Goal: Book appointment/travel/reservation

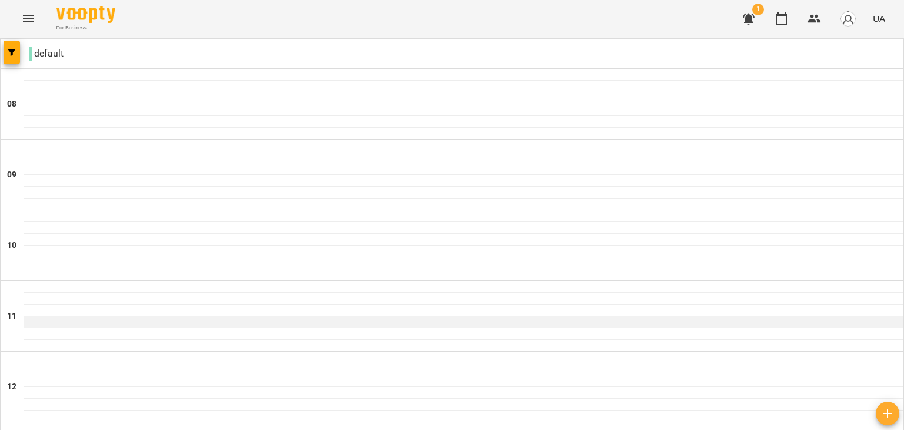
scroll to position [565, 0]
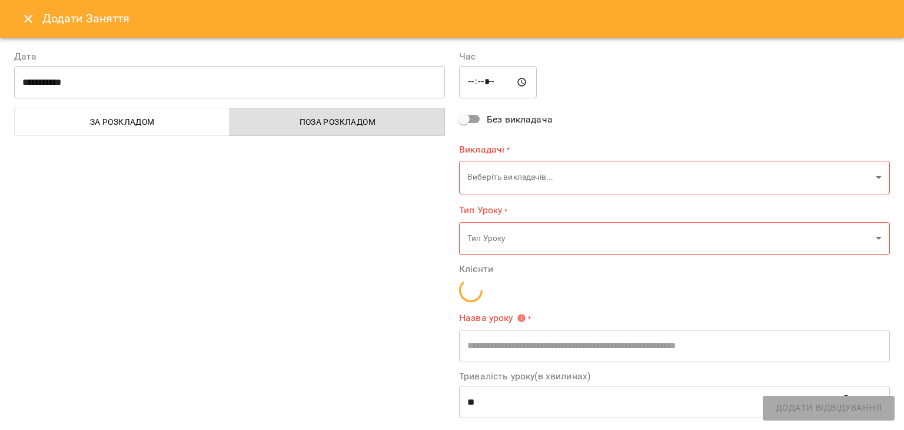
scroll to position [0, 0]
type input "**********"
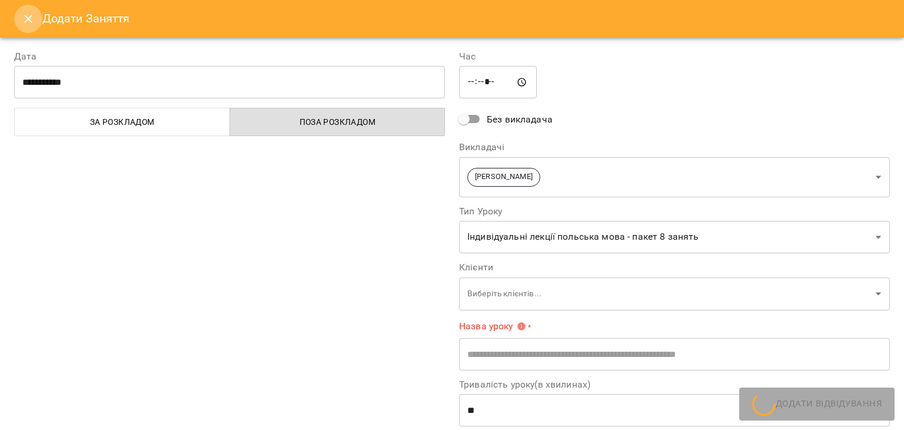
click at [25, 19] on icon "Close" at bounding box center [28, 19] width 14 height 14
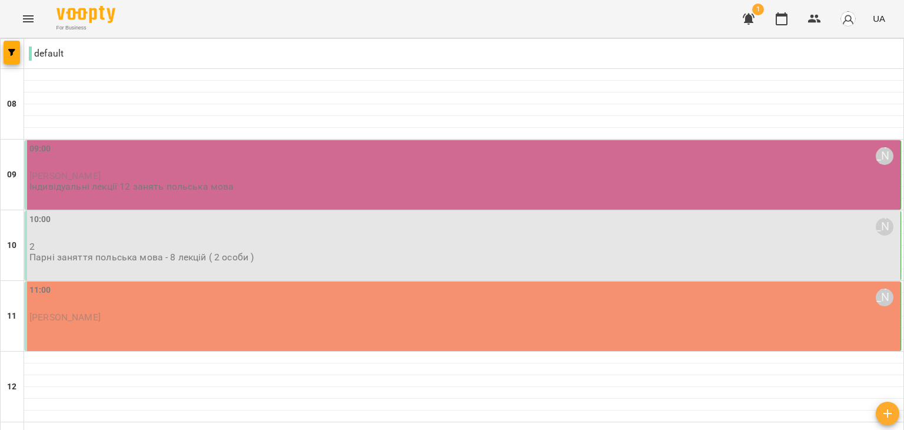
scroll to position [565, 0]
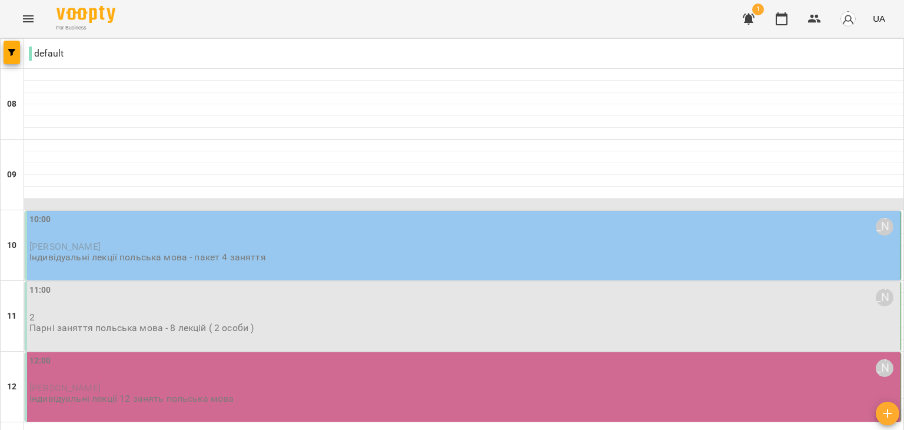
scroll to position [100, 0]
click at [465, 354] on div "12:00 [PERSON_NAME] [PERSON_NAME] Індивідуальні лекції 12 занять польська мова" at bounding box center [463, 379] width 869 height 50
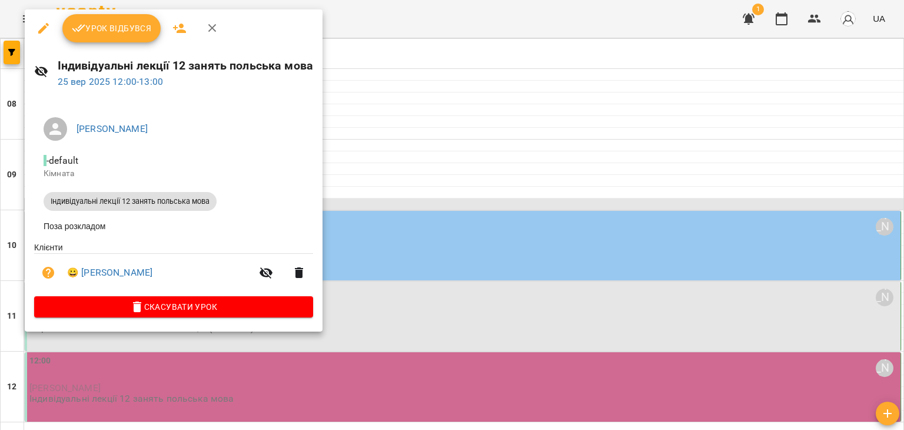
scroll to position [547, 0]
click at [465, 202] on div at bounding box center [452, 215] width 904 height 430
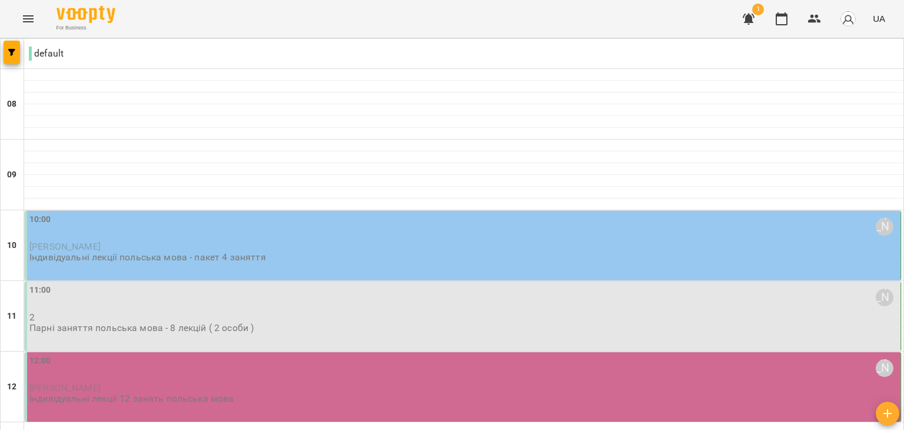
scroll to position [565, 0]
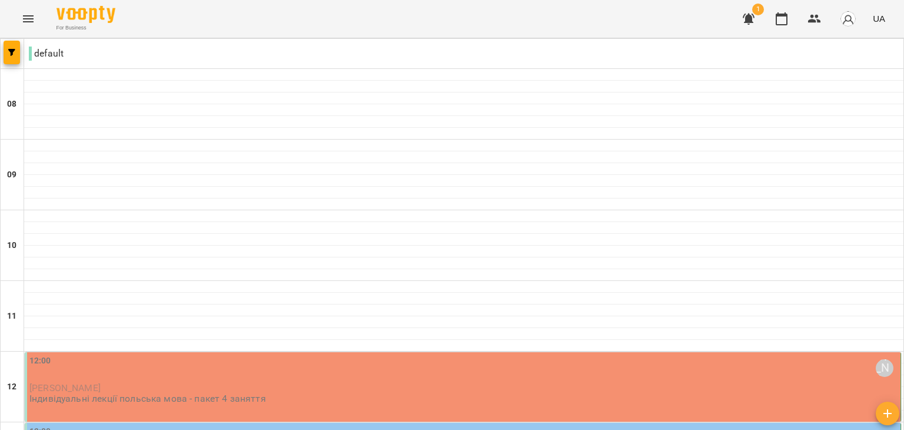
scroll to position [514, 0]
